Goal: Check status: Check status

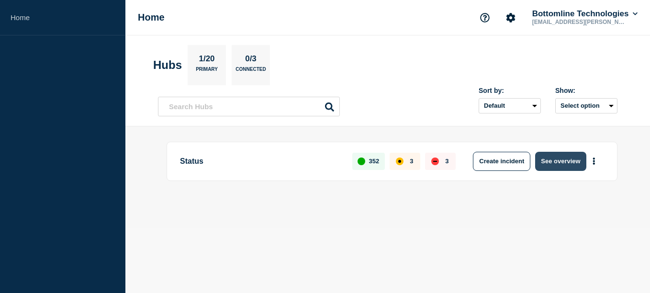
click at [546, 162] on button "See overview" at bounding box center [560, 161] width 51 height 19
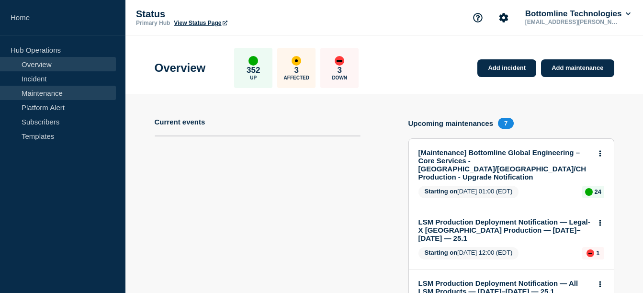
click at [70, 96] on link "Maintenance" at bounding box center [58, 93] width 116 height 14
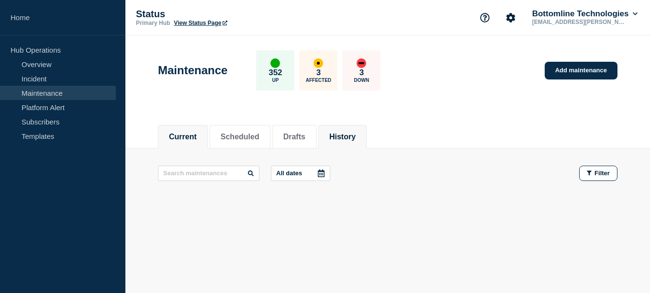
click at [338, 130] on li "History" at bounding box center [342, 136] width 48 height 23
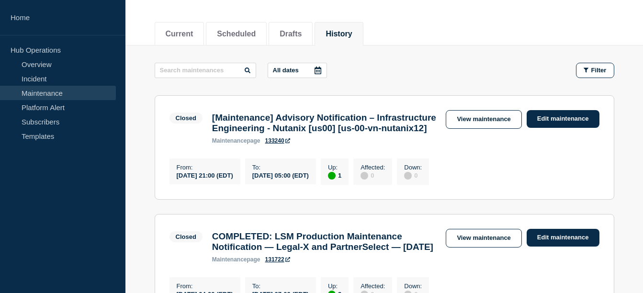
scroll to position [90, 0]
